Goal: Use online tool/utility: Utilize a website feature to perform a specific function

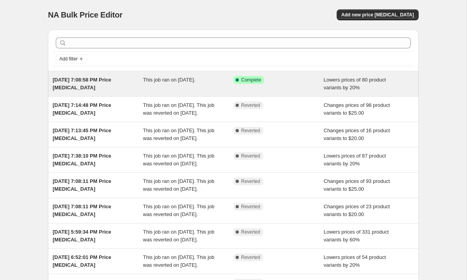
click at [279, 87] on div "Success Complete Complete" at bounding box center [278, 84] width 90 height 16
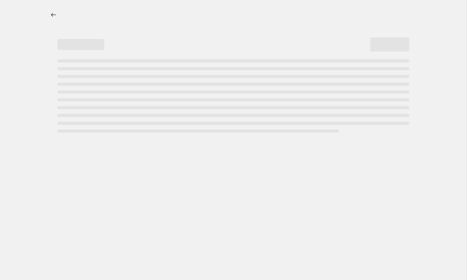
select select "percentage"
select select "no_change"
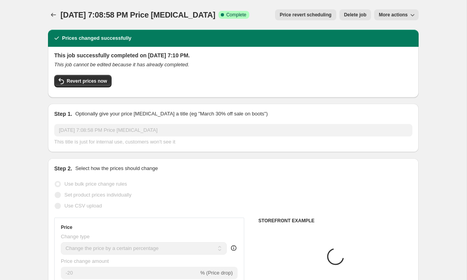
select select "collection"
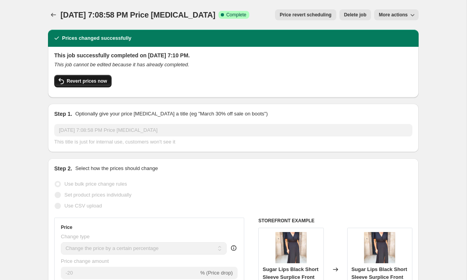
click at [76, 77] on button "Revert prices now" at bounding box center [82, 81] width 57 height 12
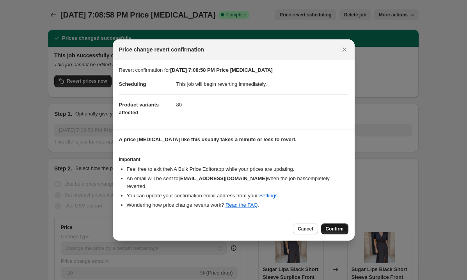
click at [335, 226] on span "Confirm" at bounding box center [335, 229] width 18 height 6
